Goal: Entertainment & Leisure: Consume media (video, audio)

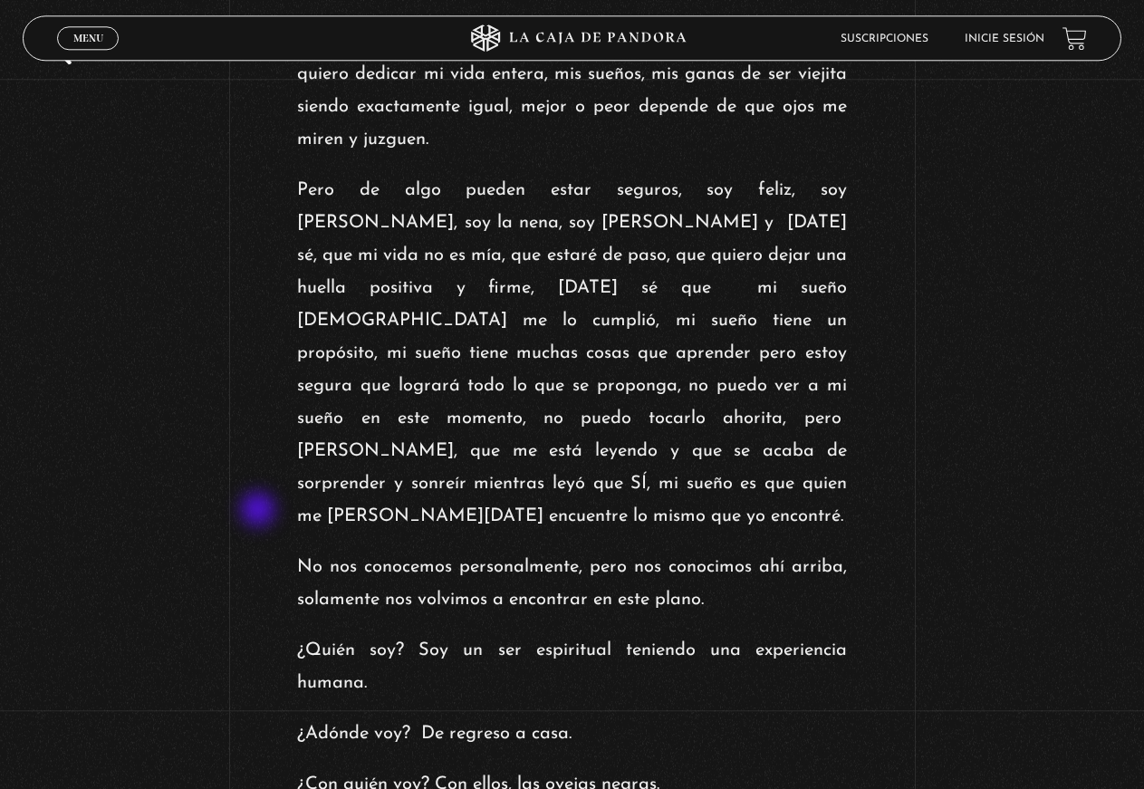
scroll to position [3235, 0]
click at [88, 34] on span "Menu" at bounding box center [88, 38] width 30 height 11
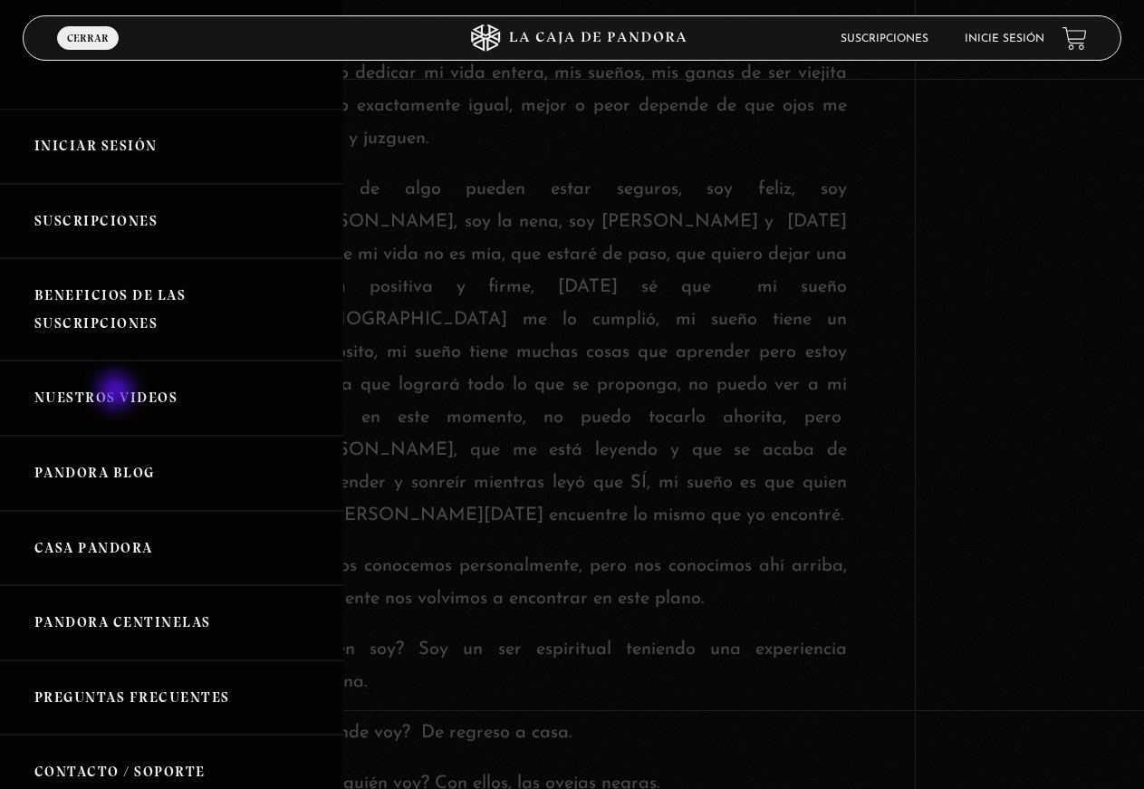
click at [118, 393] on link "Nuestros Videos" at bounding box center [171, 398] width 343 height 75
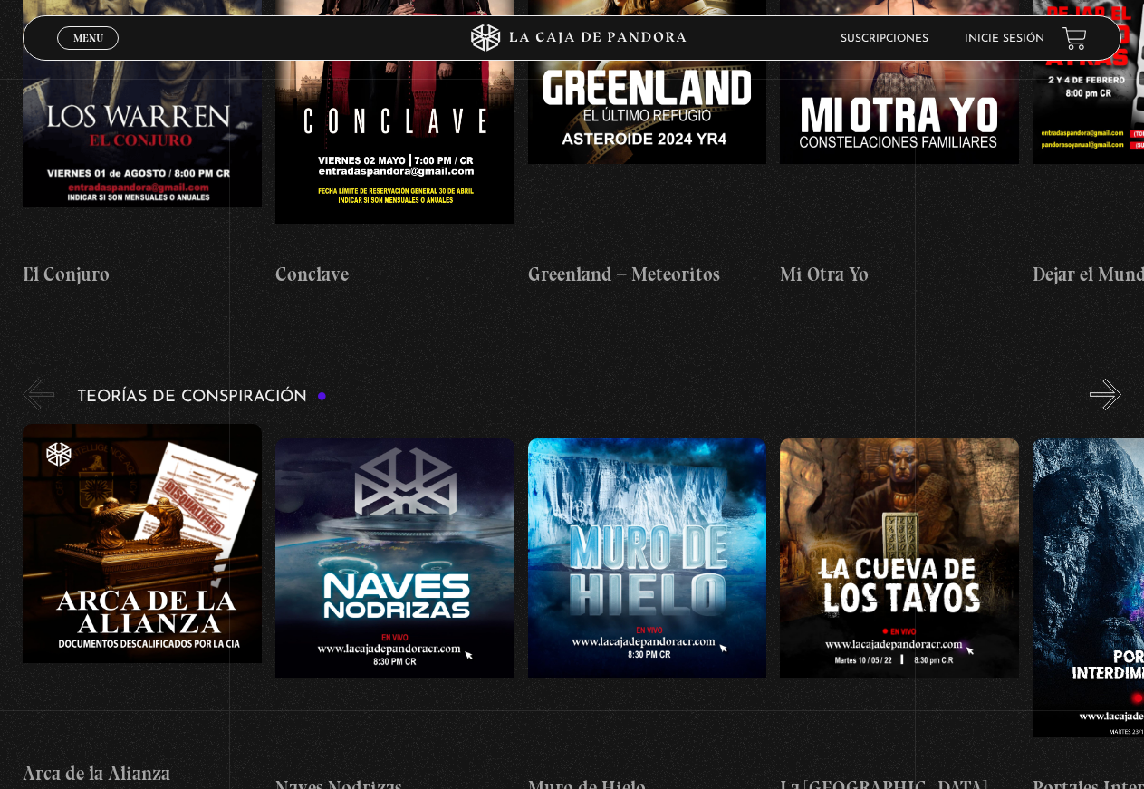
scroll to position [2680, 0]
click at [656, 545] on figure at bounding box center [647, 602] width 239 height 326
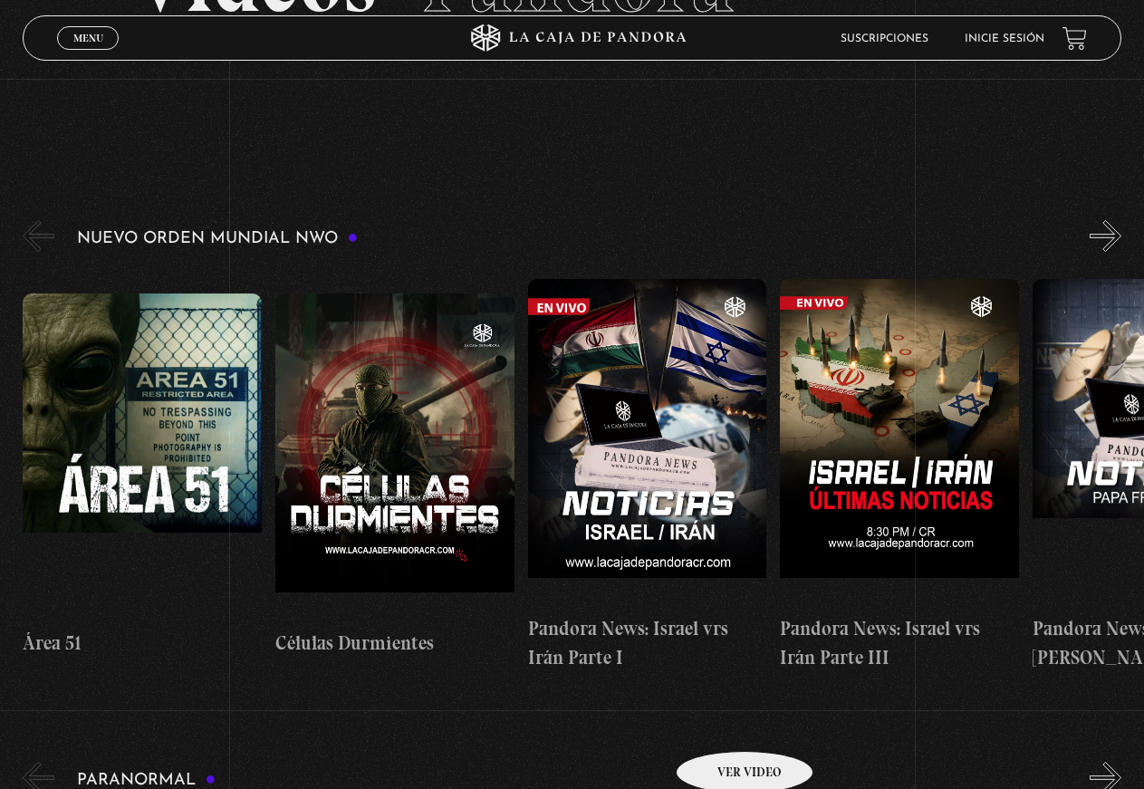
scroll to position [185, 0]
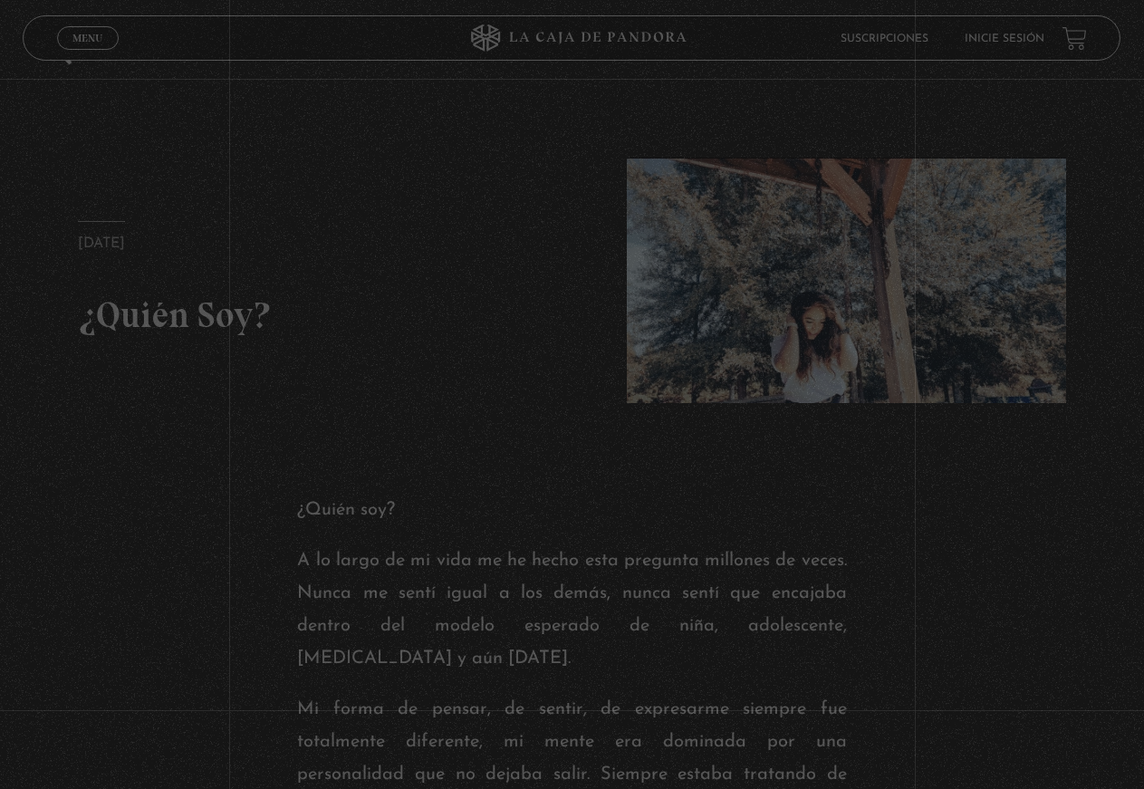
scroll to position [3235, 0]
